Goal: Task Accomplishment & Management: Manage account settings

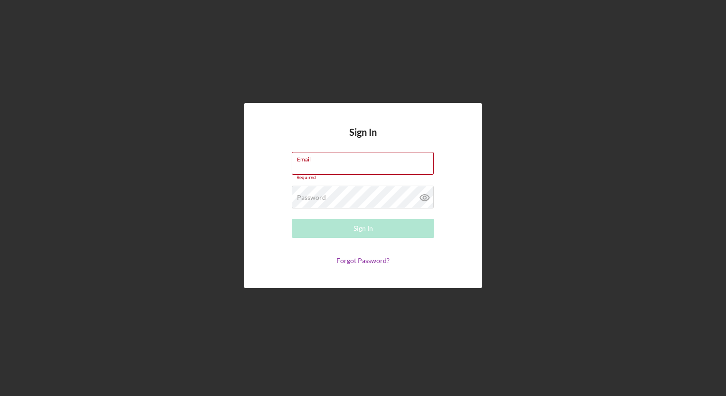
type input "[EMAIL_ADDRESS][DOMAIN_NAME]"
click at [384, 229] on button "Sign In" at bounding box center [363, 228] width 142 height 19
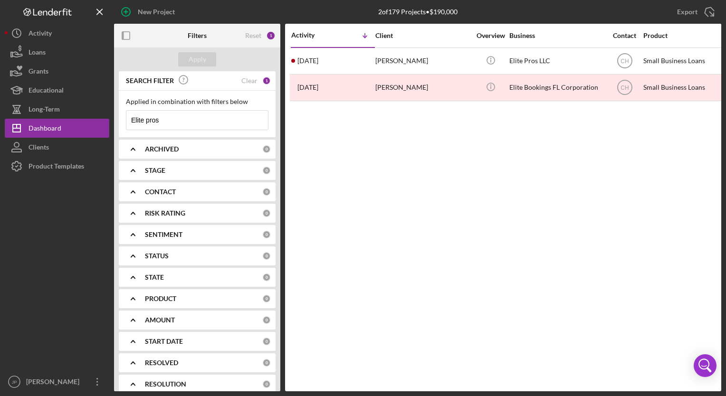
click at [174, 124] on input "Elite pros" at bounding box center [196, 120] width 141 height 19
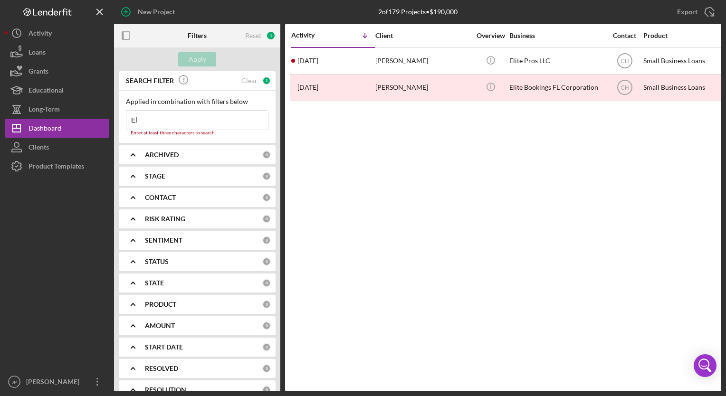
type input "E"
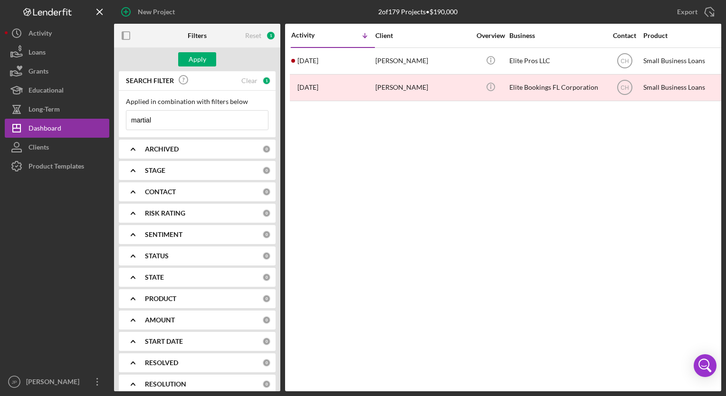
type input "Martial Way"
click at [201, 61] on div "Apply" at bounding box center [198, 59] width 18 height 14
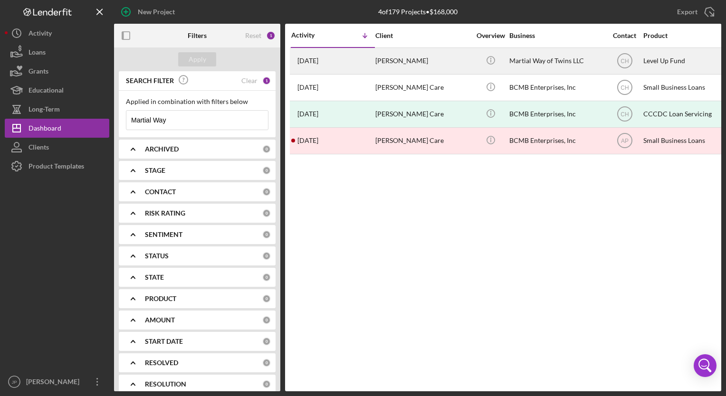
click at [399, 64] on div "[PERSON_NAME]" at bounding box center [422, 60] width 95 height 25
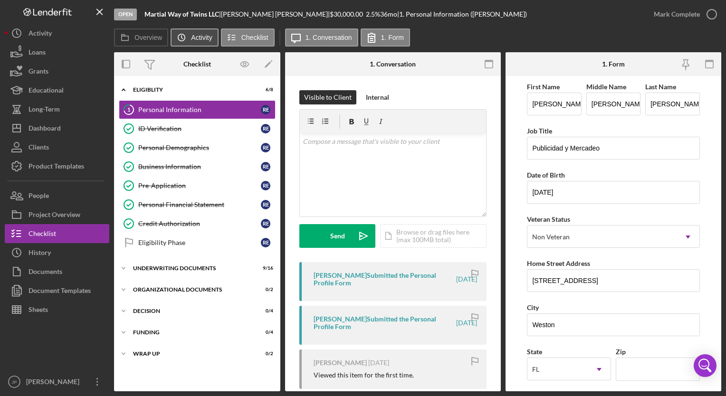
click at [190, 40] on icon "Icon/History" at bounding box center [181, 37] width 19 height 19
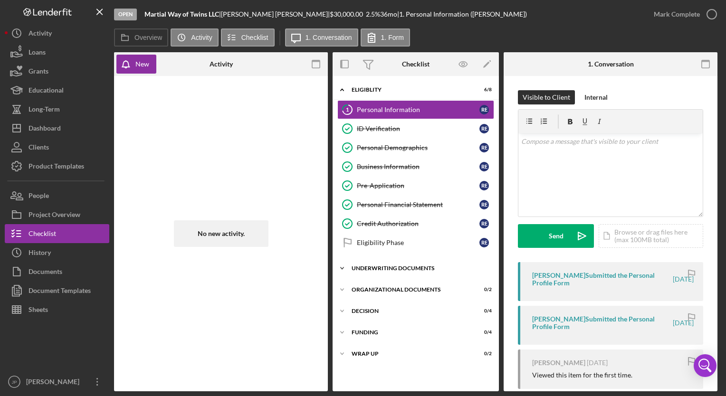
click at [367, 269] on div "Underwriting Documents" at bounding box center [418, 268] width 135 height 6
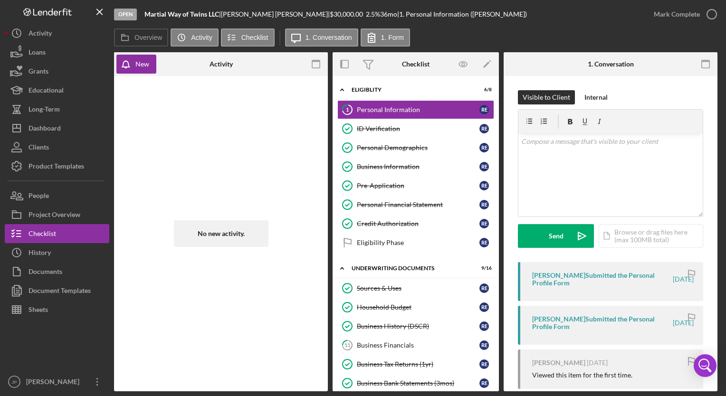
scroll to position [273, 0]
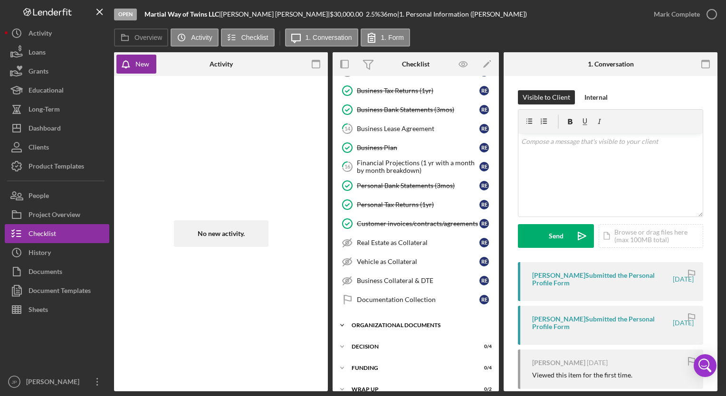
click at [377, 322] on div "Organizational Documents" at bounding box center [418, 325] width 135 height 6
click at [342, 320] on icon "Icon/Expander" at bounding box center [341, 325] width 19 height 19
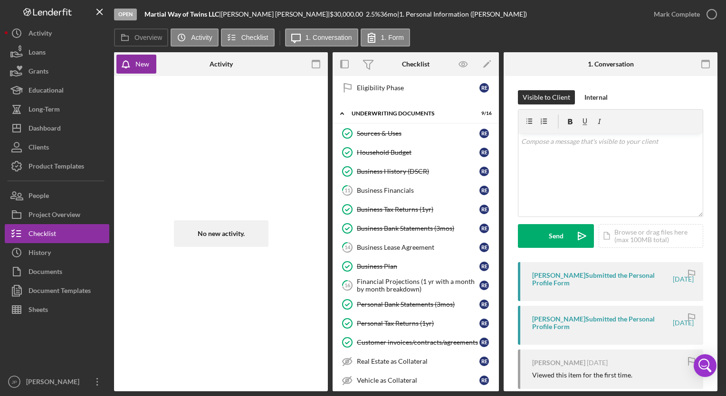
scroll to position [136, 0]
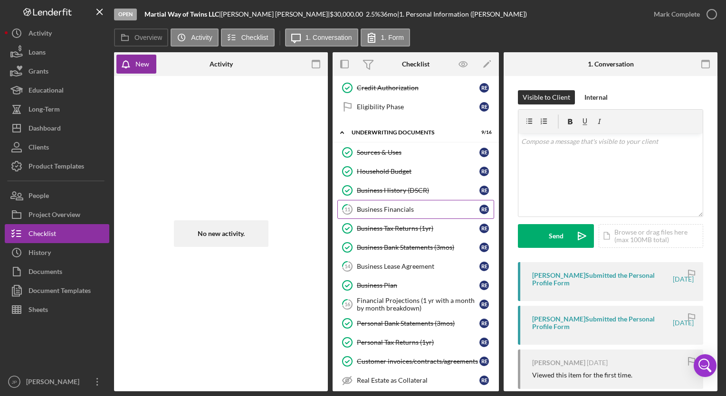
click at [378, 208] on div "Business Financials" at bounding box center [418, 210] width 123 height 8
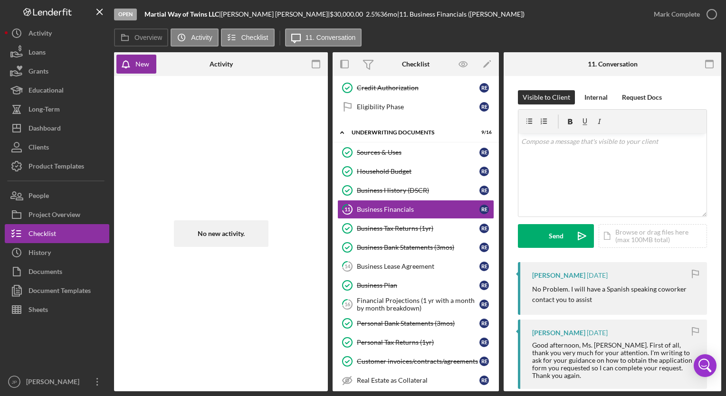
click at [722, 302] on div "Open Martial Way of Twins LLC | [PERSON_NAME] | $30,000.00 2.5 % 36 mo | 11. Bu…" at bounding box center [363, 198] width 726 height 396
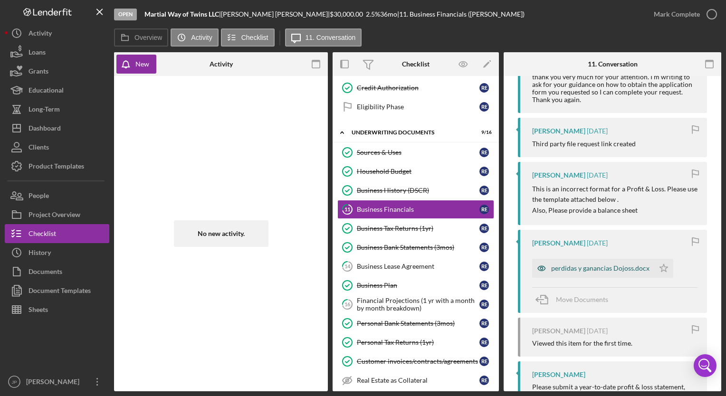
click at [586, 272] on div "perdidas y ganancias Dojoss.docx" at bounding box center [593, 268] width 122 height 19
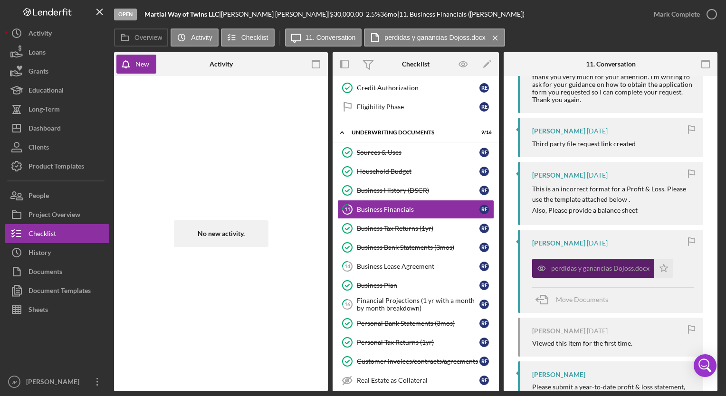
click at [579, 268] on div "perdidas y ganancias Dojoss.docx" at bounding box center [600, 268] width 98 height 8
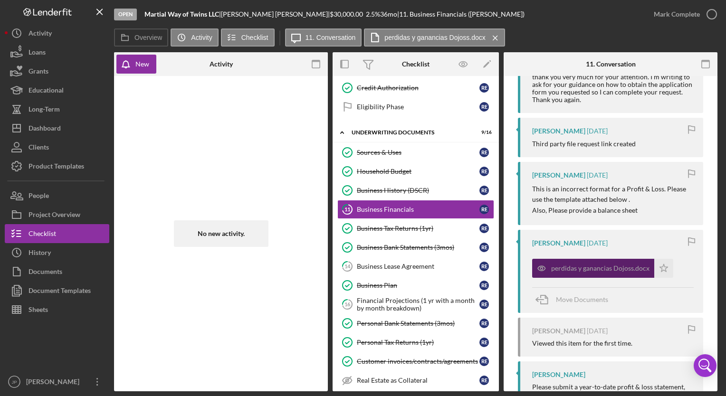
click at [579, 268] on div "perdidas y ganancias Dojoss.docx" at bounding box center [600, 268] width 98 height 8
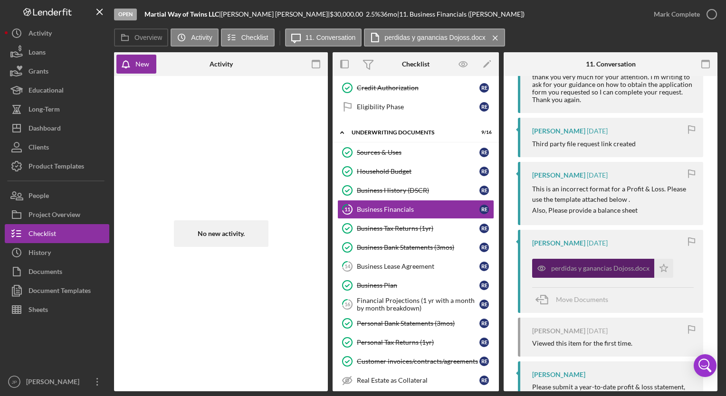
click at [579, 268] on div "perdidas y ganancias Dojoss.docx" at bounding box center [600, 268] width 98 height 8
click at [541, 267] on icon "button" at bounding box center [541, 268] width 2 height 2
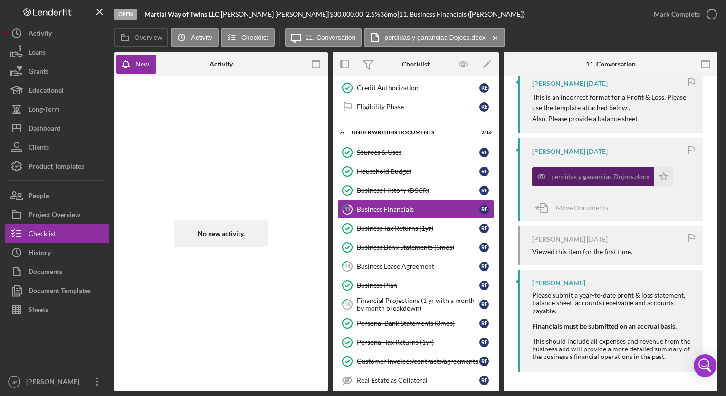
click at [632, 173] on div "perdidas y ganancias Dojoss.docx" at bounding box center [600, 177] width 98 height 8
click at [679, 176] on div "perdidas y ganancias Dojoss.docx Icon/Star" at bounding box center [612, 174] width 161 height 24
click at [678, 176] on div "perdidas y ganancias Dojoss.docx Icon/Star" at bounding box center [612, 174] width 161 height 24
click at [680, 174] on div "perdidas y ganancias Dojoss.docx Icon/Star" at bounding box center [612, 174] width 161 height 24
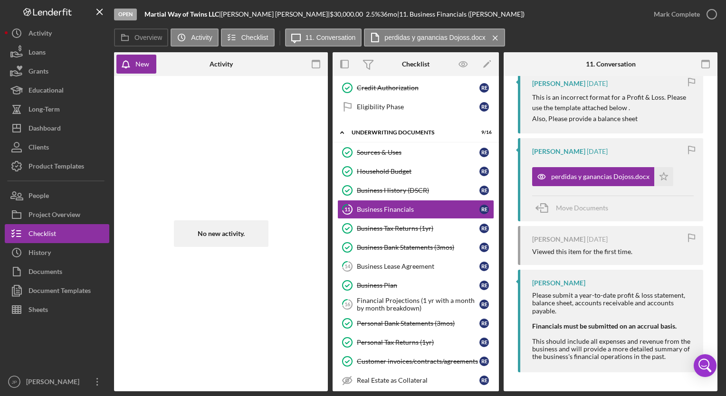
click at [680, 174] on div "perdidas y ganancias Dojoss.docx Icon/Star" at bounding box center [612, 174] width 161 height 24
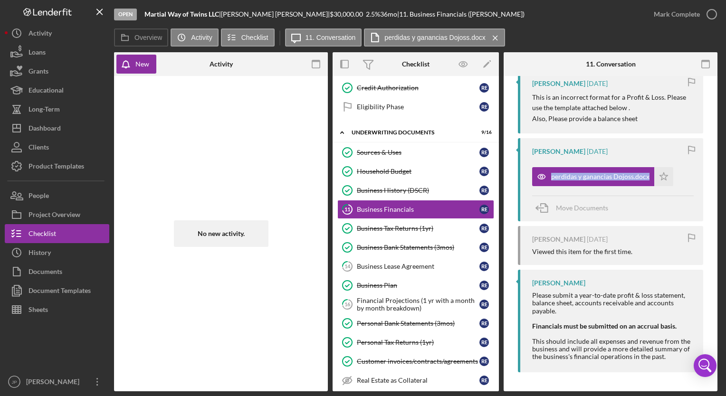
scroll to position [96, 0]
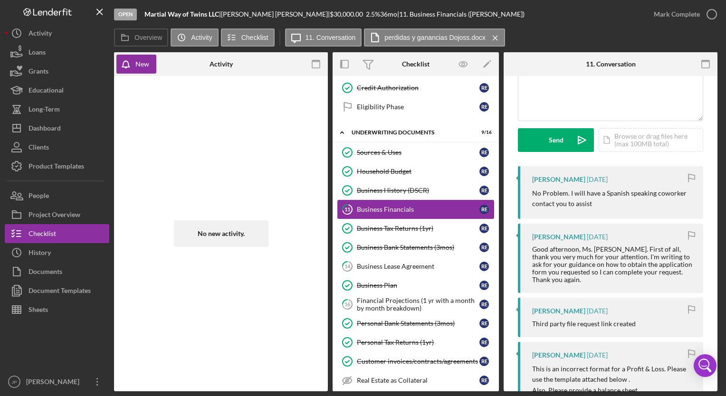
click at [390, 206] on div "Business Financials" at bounding box center [418, 210] width 123 height 8
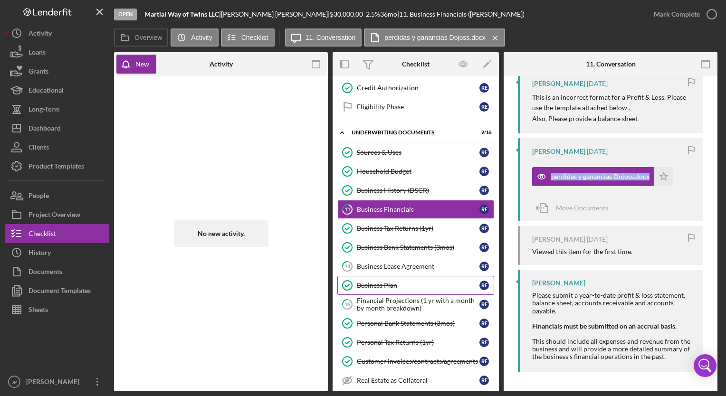
click at [391, 291] on link "Business Plan Business Plan R E" at bounding box center [415, 285] width 157 height 19
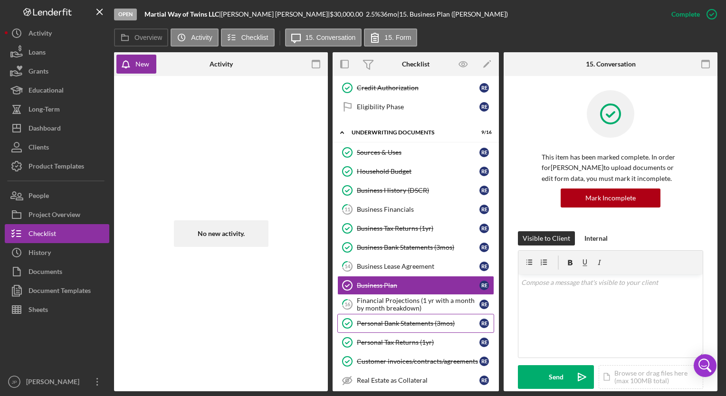
click at [374, 320] on div "Personal Bank Statements (3mos)" at bounding box center [418, 324] width 123 height 8
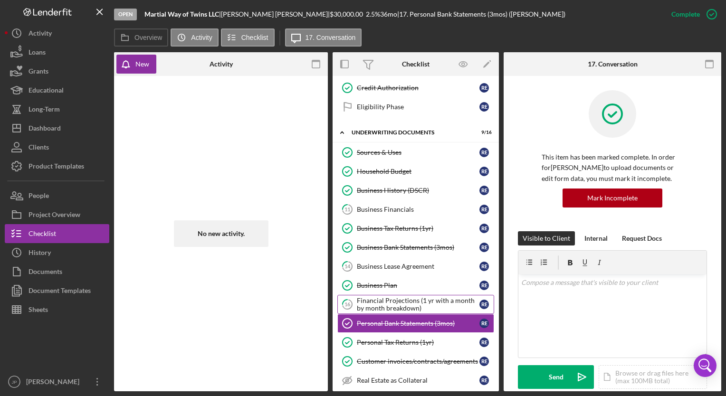
click at [375, 303] on div "Financial Projections (1 yr with a month by month breakdown)" at bounding box center [418, 304] width 123 height 15
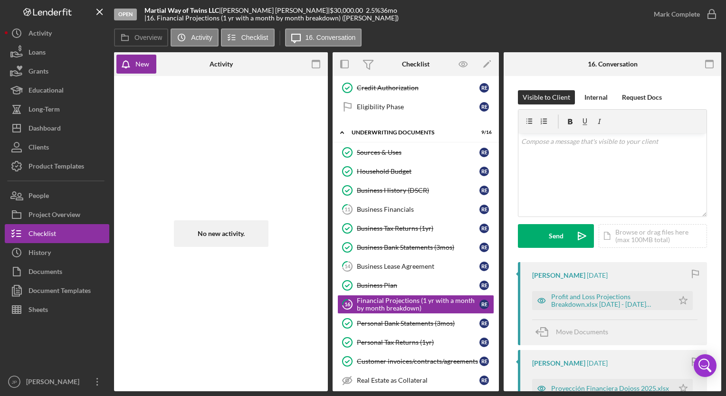
scroll to position [227, 0]
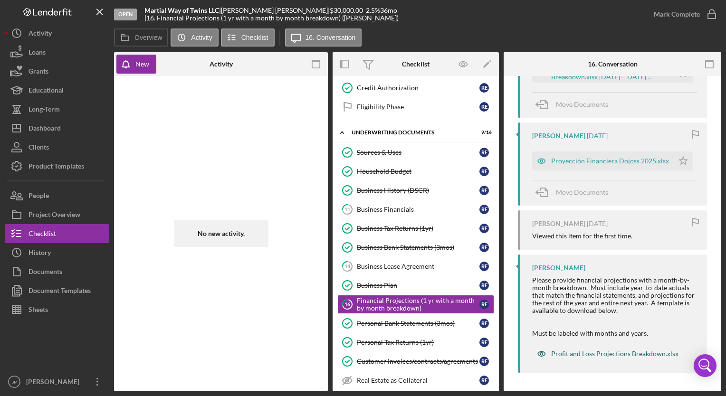
click at [622, 356] on div "Profit and Loss Projections Breakdown.xlsx" at bounding box center [614, 354] width 127 height 8
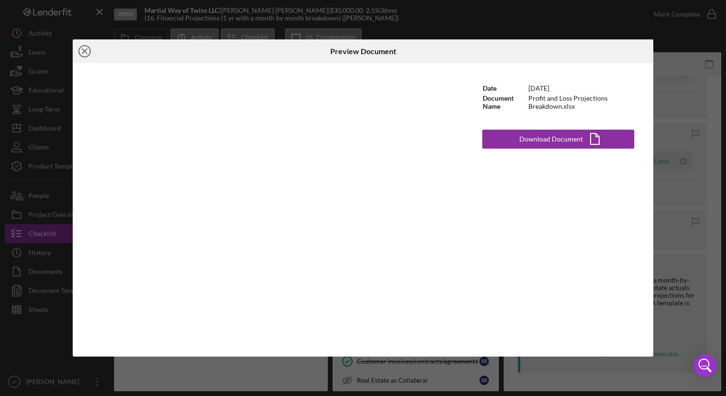
click at [85, 47] on icon "Icon/Close" at bounding box center [85, 51] width 24 height 24
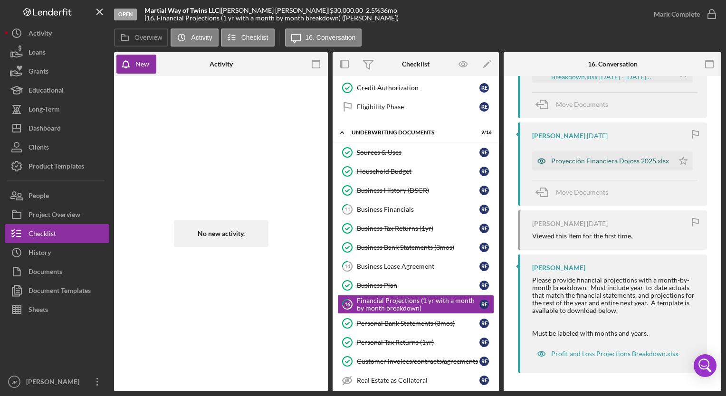
click at [641, 159] on div "Proyección Financiera Dojoss 2025.xlsx" at bounding box center [610, 161] width 118 height 8
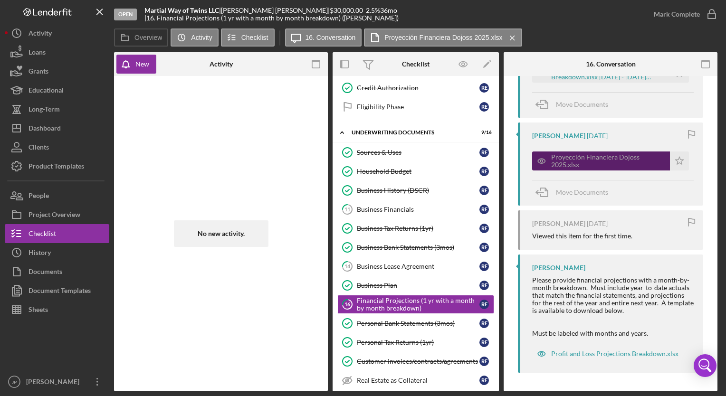
click at [585, 161] on div "Proyección Financiera Dojoss 2025.xlsx" at bounding box center [608, 160] width 114 height 15
click at [566, 159] on div "Proyección Financiera Dojoss 2025.xlsx" at bounding box center [608, 160] width 114 height 15
click at [562, 162] on div "Proyección Financiera Dojoss 2025.xlsx" at bounding box center [608, 160] width 114 height 15
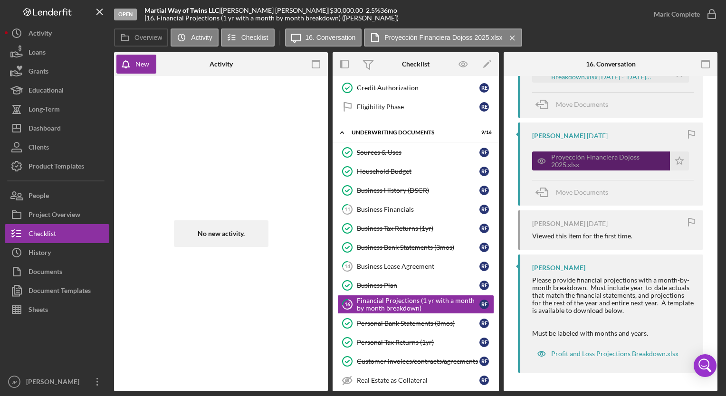
click at [562, 162] on div "Proyección Financiera Dojoss 2025.xlsx" at bounding box center [608, 160] width 114 height 15
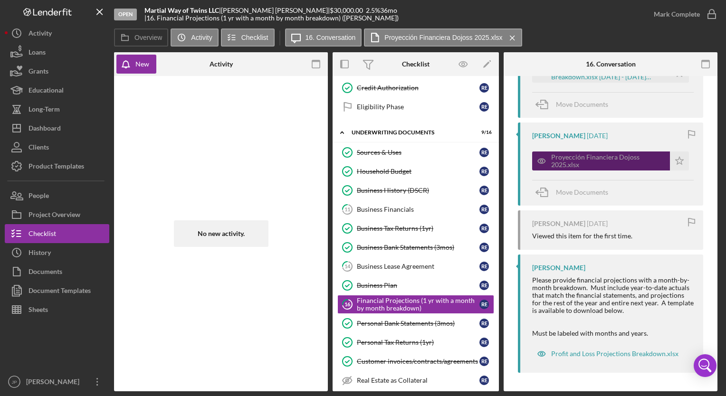
click at [562, 162] on div "Proyección Financiera Dojoss 2025.xlsx" at bounding box center [608, 160] width 114 height 15
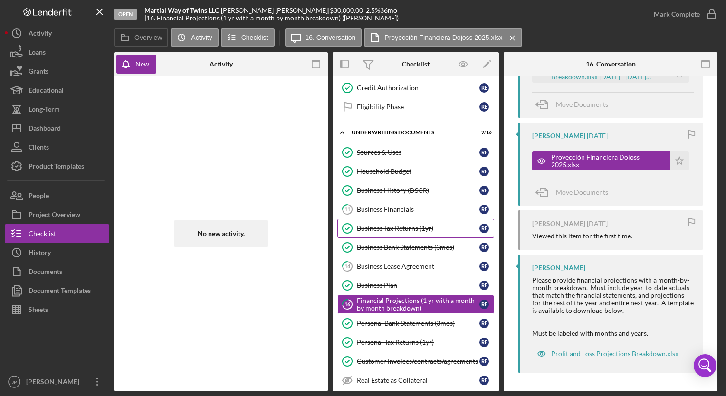
click at [394, 219] on link "Business Tax Returns (1yr) Business Tax Returns (1yr) R E" at bounding box center [415, 228] width 157 height 19
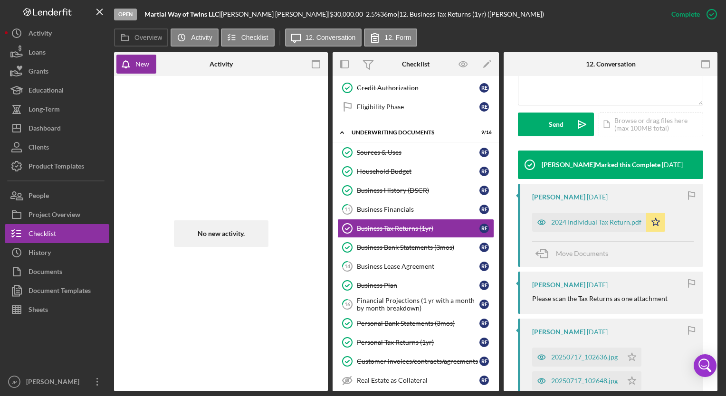
scroll to position [255, 0]
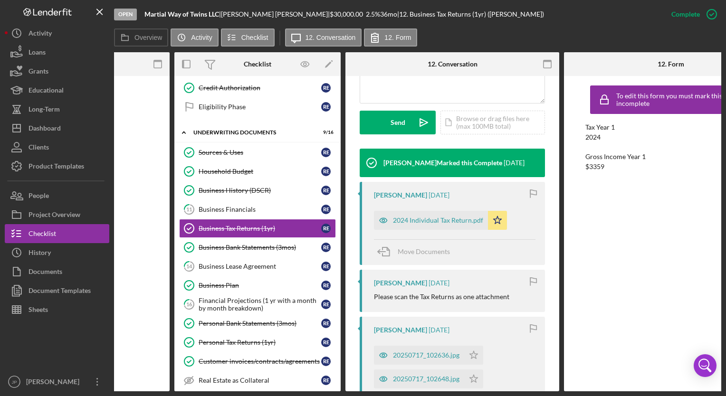
drag, startPoint x: 717, startPoint y: 155, endPoint x: 720, endPoint y: 189, distance: 34.3
click at [720, 189] on div "Overview Internal Workflow Stage Open Icon/Dropdown Arrow Archive (can unarchiv…" at bounding box center [417, 221] width 607 height 339
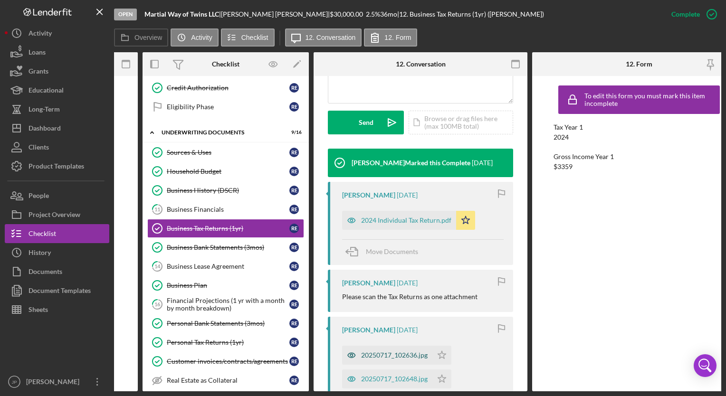
click at [378, 354] on div "20250717_102636.jpg" at bounding box center [394, 355] width 66 height 8
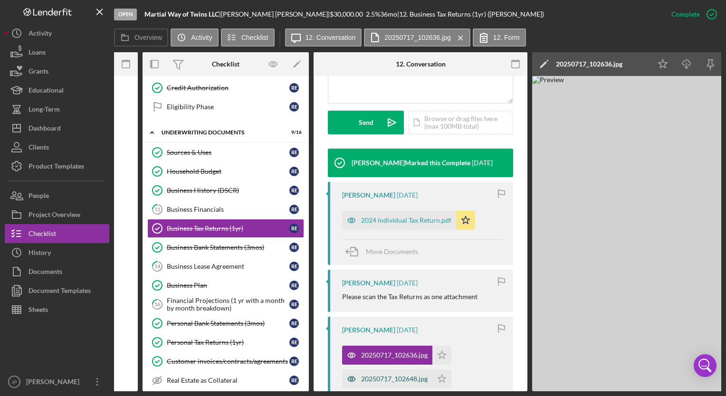
click at [364, 375] on div "20250717_102648.jpg" at bounding box center [394, 379] width 66 height 8
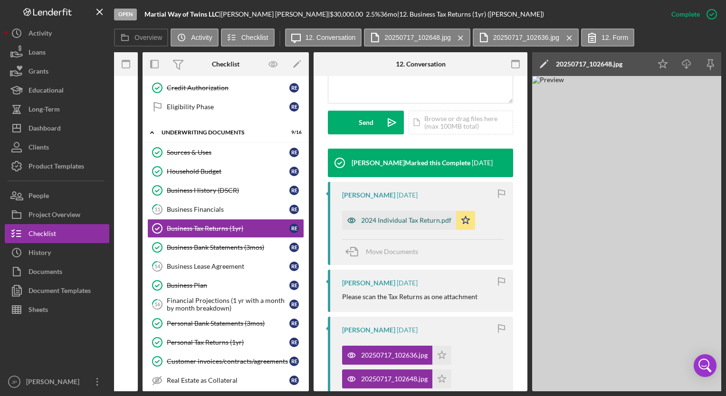
click at [398, 220] on div "2024 Individual Tax Return.pdf" at bounding box center [406, 221] width 90 height 8
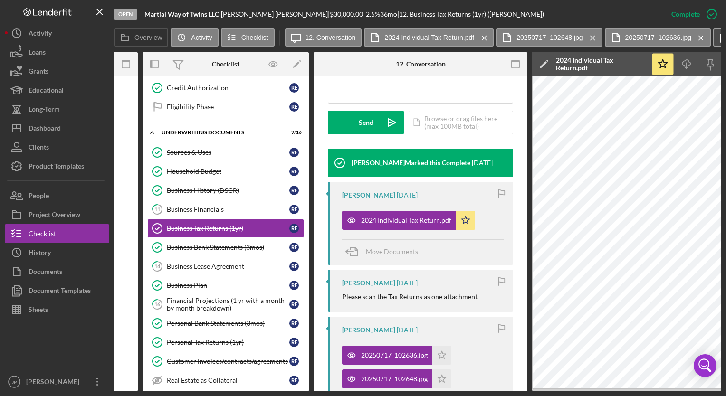
click at [716, 36] on icon at bounding box center [724, 38] width 24 height 24
click at [444, 43] on button "2024 Individual Tax Return.pdf Icon/Menu Close" at bounding box center [429, 37] width 130 height 18
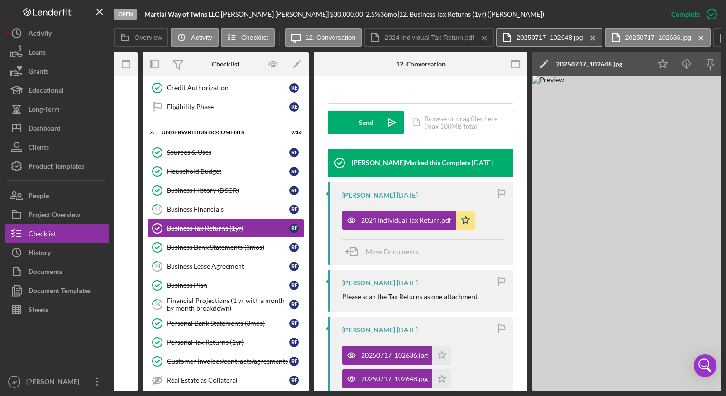
click at [506, 32] on icon at bounding box center [507, 38] width 24 height 24
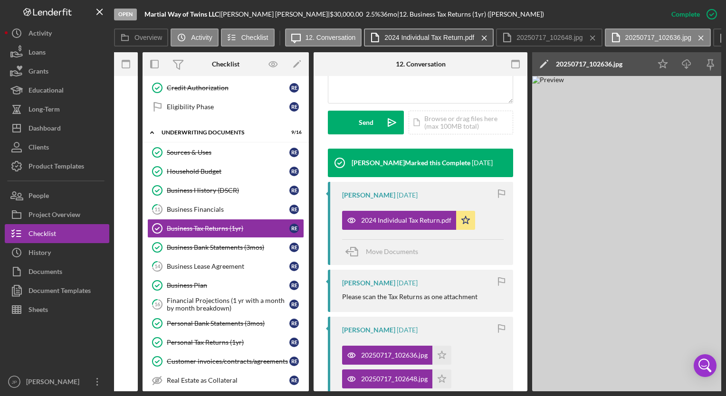
click at [395, 38] on label "2024 Individual Tax Return.pdf" at bounding box center [429, 38] width 90 height 8
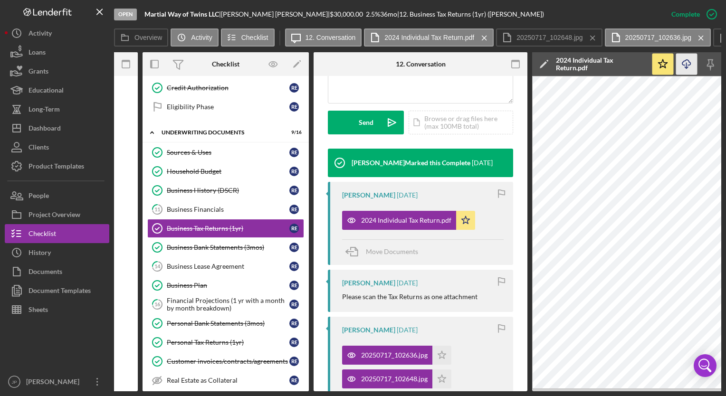
click at [687, 65] on icon "button" at bounding box center [686, 62] width 8 height 5
